Goal: Check status: Check status

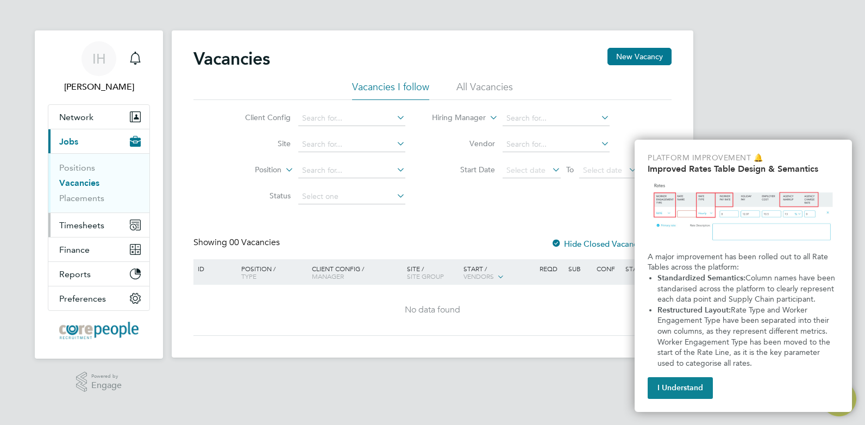
click at [59, 222] on span "Timesheets" at bounding box center [81, 225] width 45 height 10
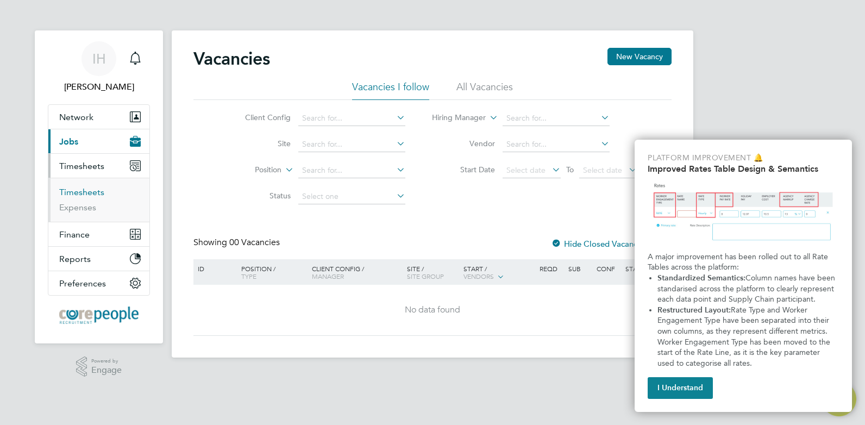
click at [84, 193] on link "Timesheets" at bounding box center [81, 192] width 45 height 10
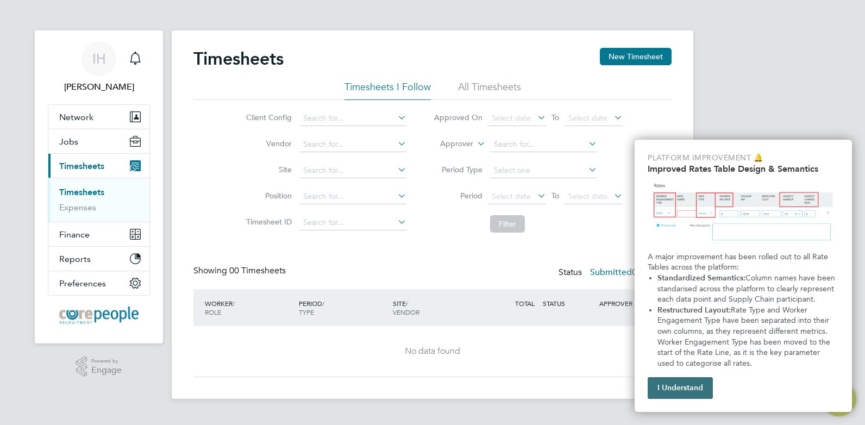
click at [697, 389] on button "I Understand" at bounding box center [680, 388] width 65 height 22
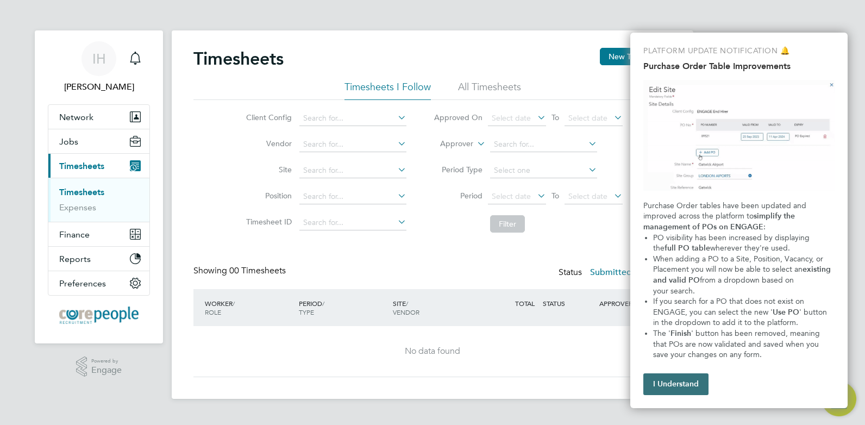
drag, startPoint x: 678, startPoint y: 383, endPoint x: 661, endPoint y: 387, distance: 17.4
click at [677, 383] on button "I Understand" at bounding box center [675, 384] width 65 height 22
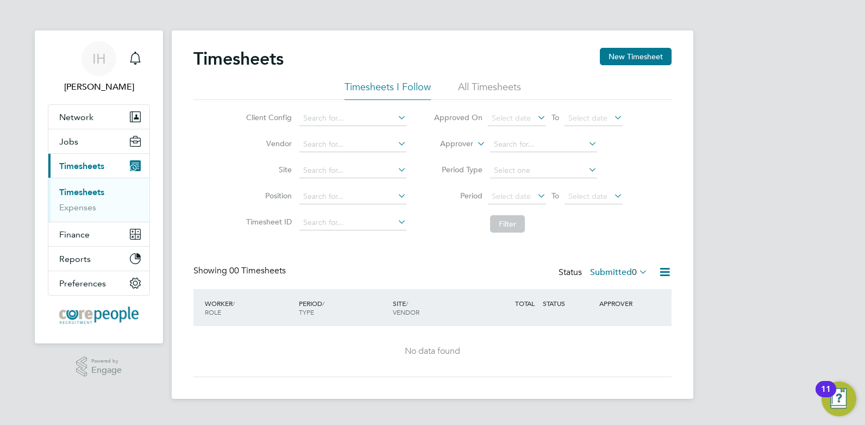
click at [481, 86] on li "All Timesheets" at bounding box center [489, 90] width 63 height 20
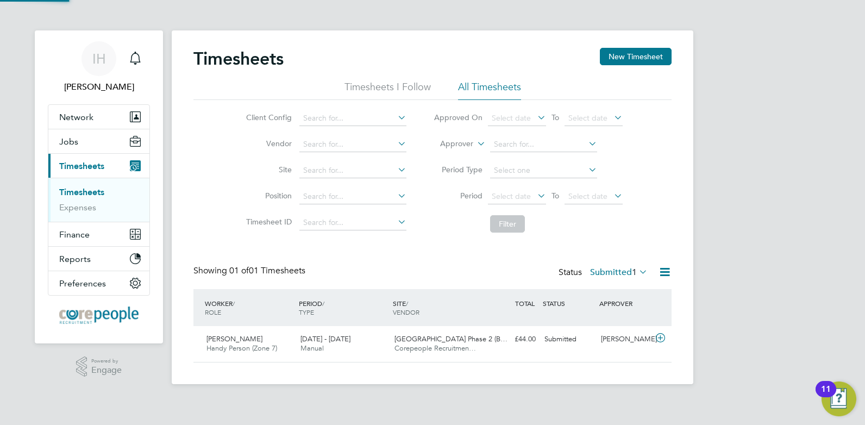
scroll to position [28, 95]
click at [498, 197] on span "Select date" at bounding box center [511, 196] width 39 height 10
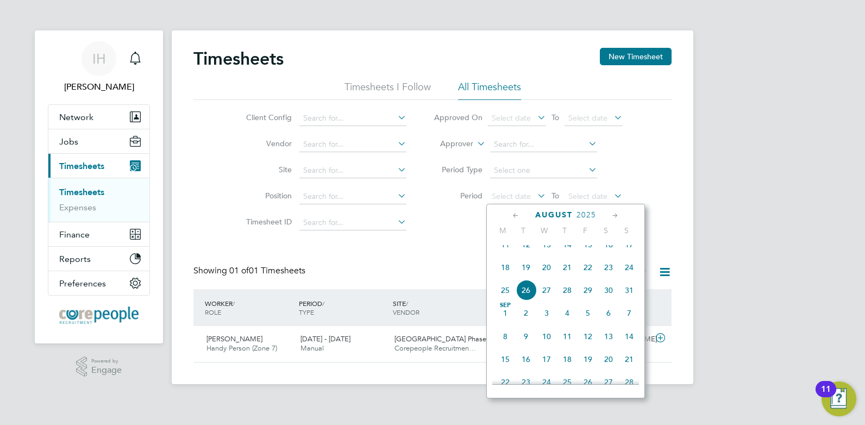
click at [588, 254] on span "15" at bounding box center [588, 244] width 21 height 21
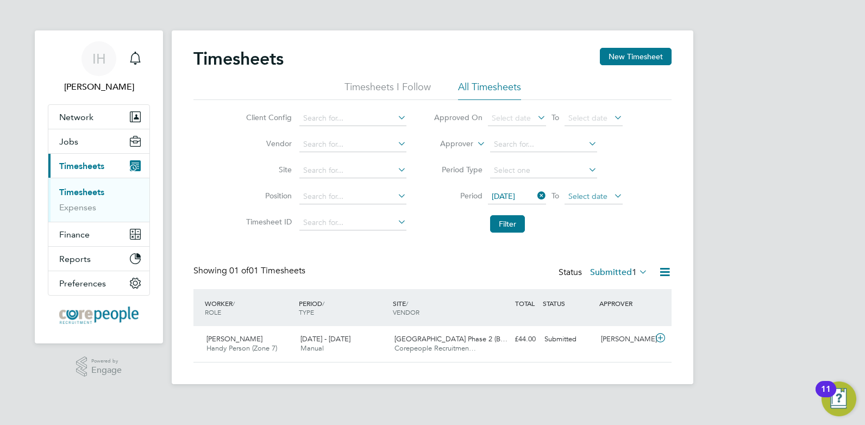
click at [610, 196] on span "Select date" at bounding box center [594, 197] width 58 height 15
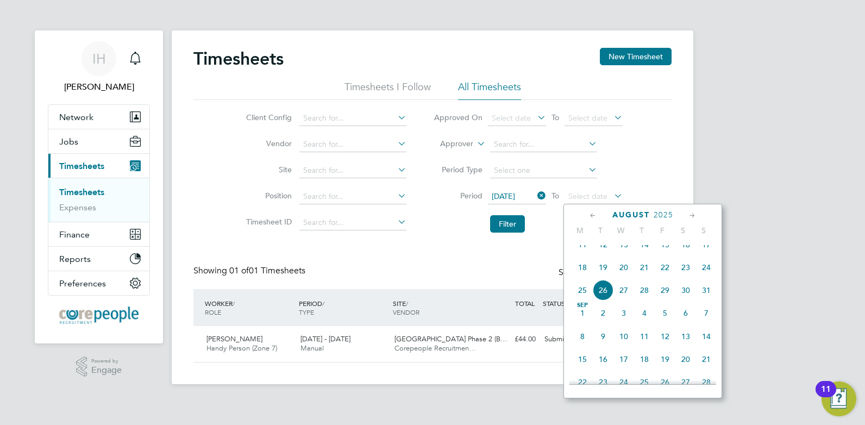
click at [605, 299] on span "26" at bounding box center [603, 290] width 21 height 21
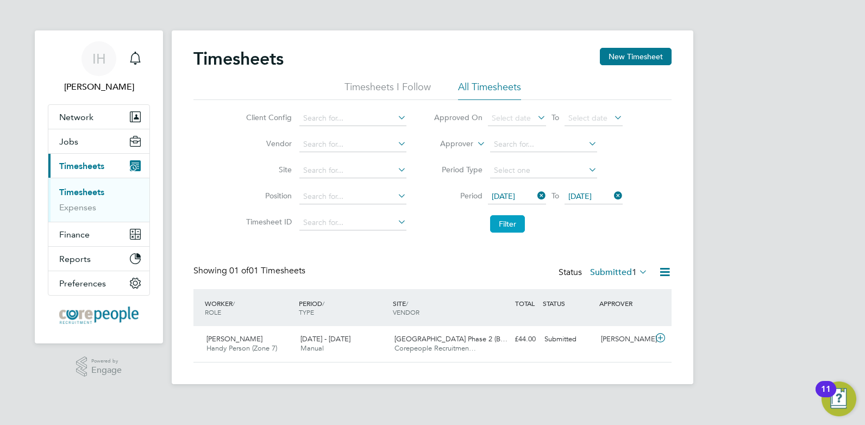
click at [498, 219] on button "Filter" at bounding box center [507, 223] width 35 height 17
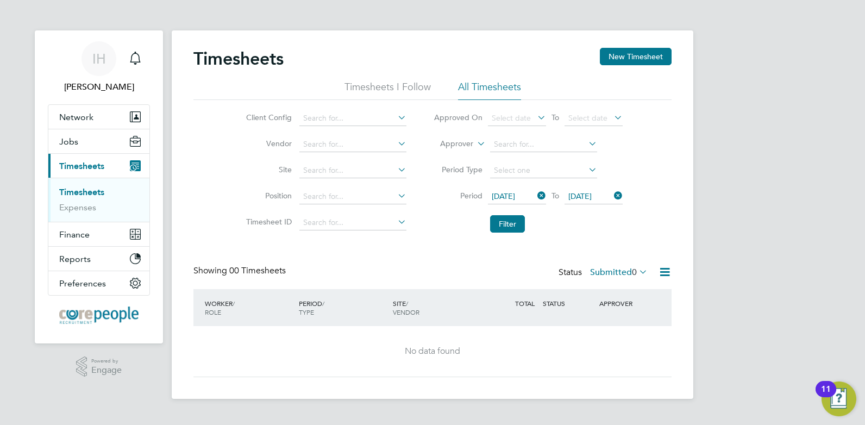
click at [378, 87] on li "Timesheets I Follow" at bounding box center [388, 90] width 86 height 20
